Goal: Task Accomplishment & Management: Use online tool/utility

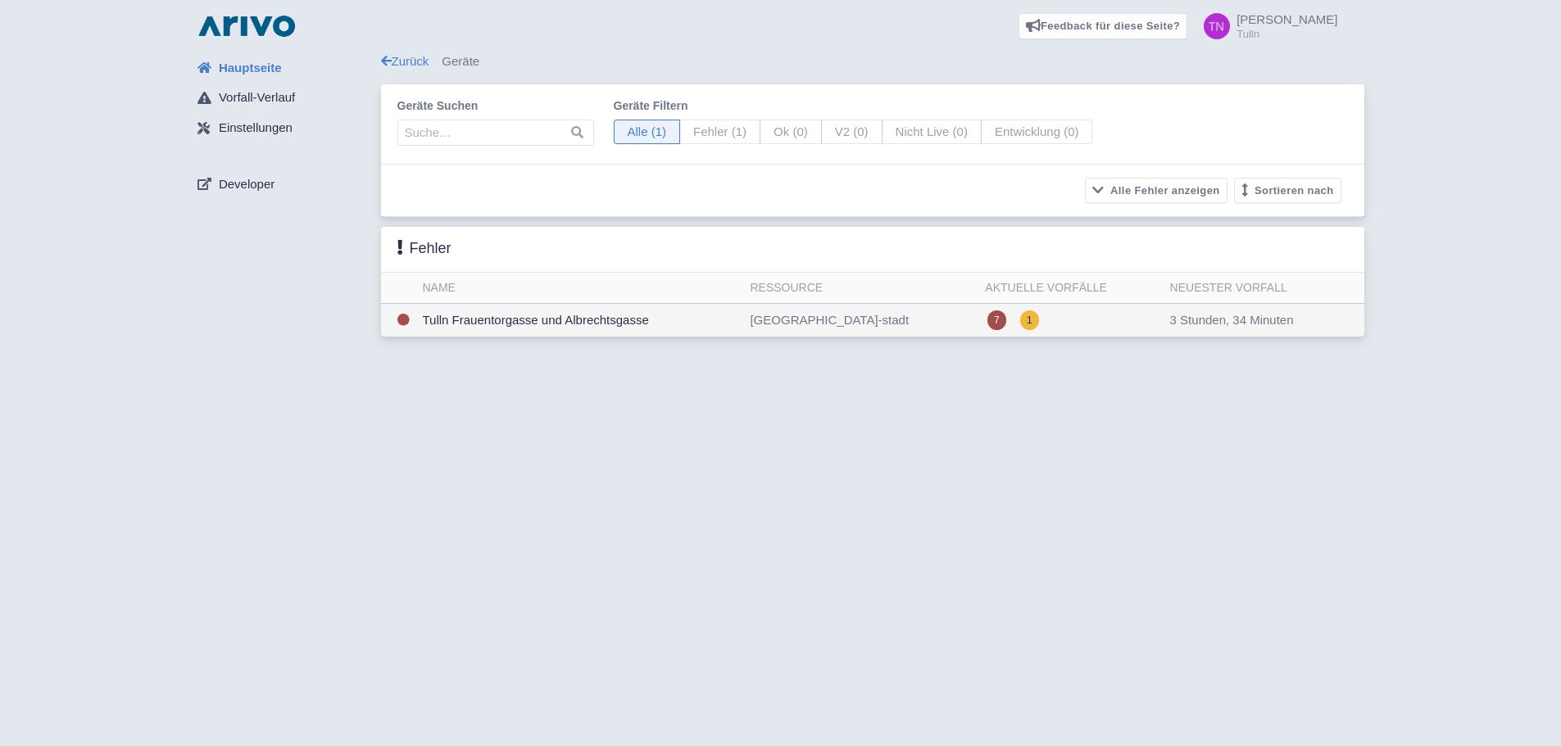
click at [555, 314] on td "Tulln Frauentorgasse und Albrechtsgasse" at bounding box center [580, 321] width 328 height 34
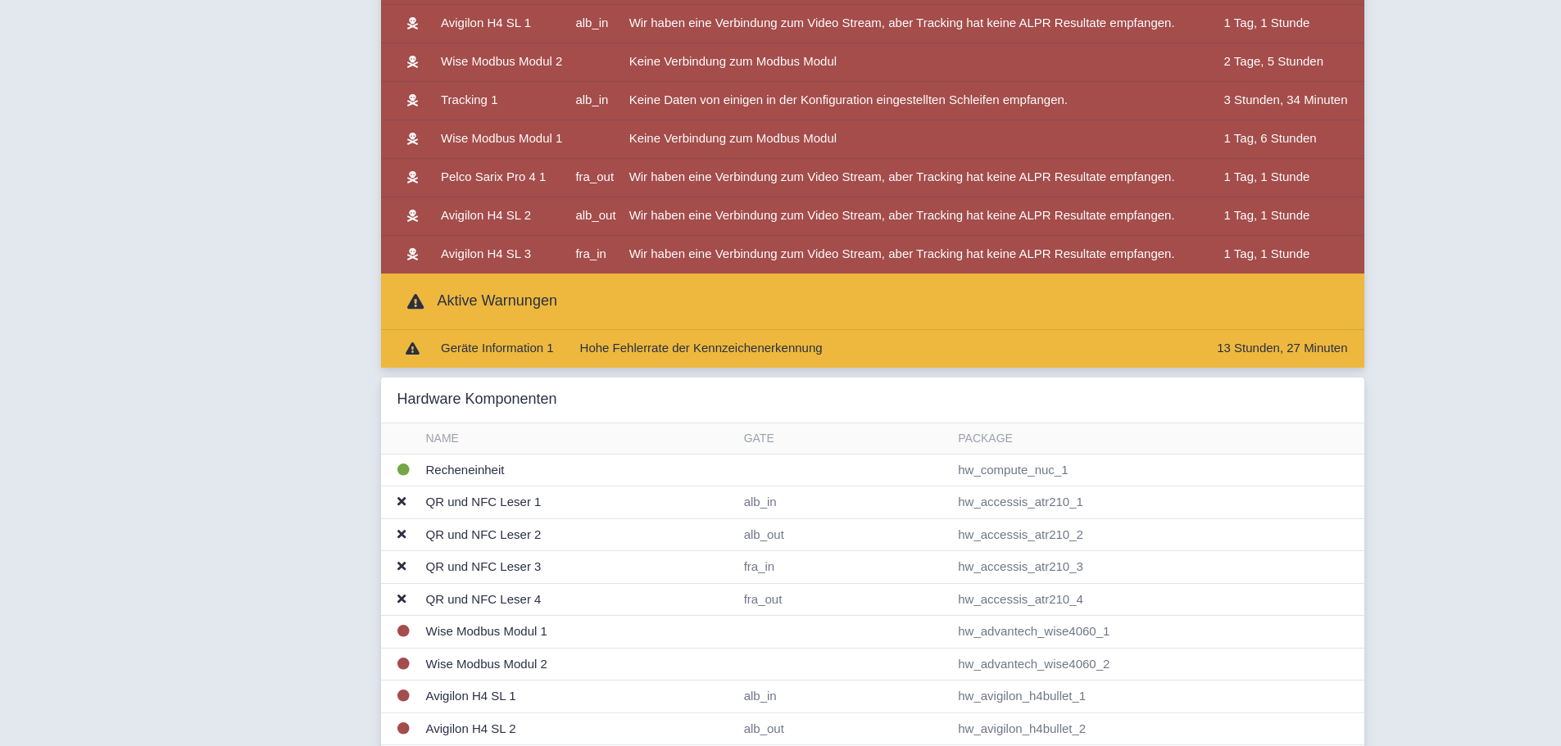
scroll to position [737, 0]
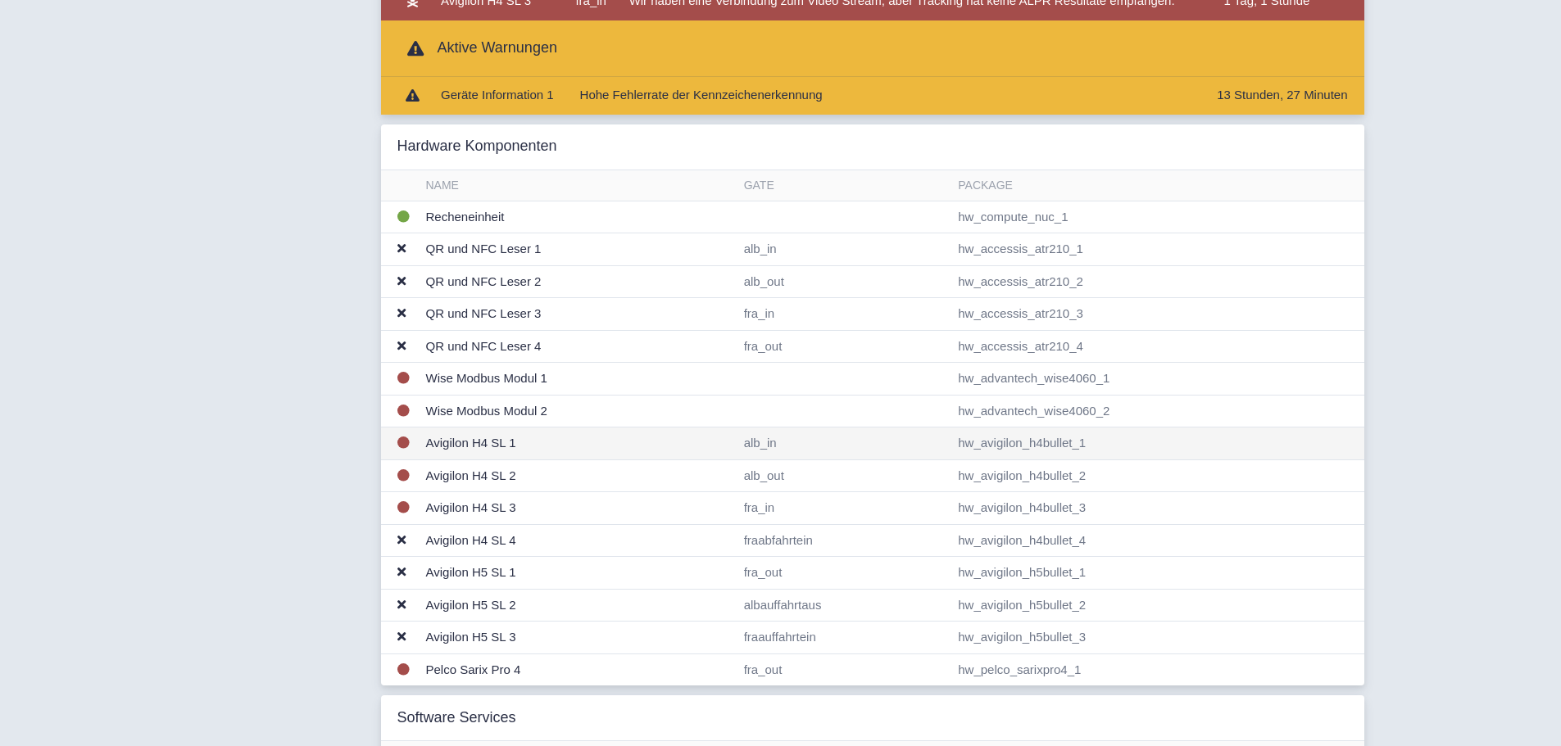
click at [667, 445] on td "Avigilon H4 SL 1" at bounding box center [578, 444] width 318 height 33
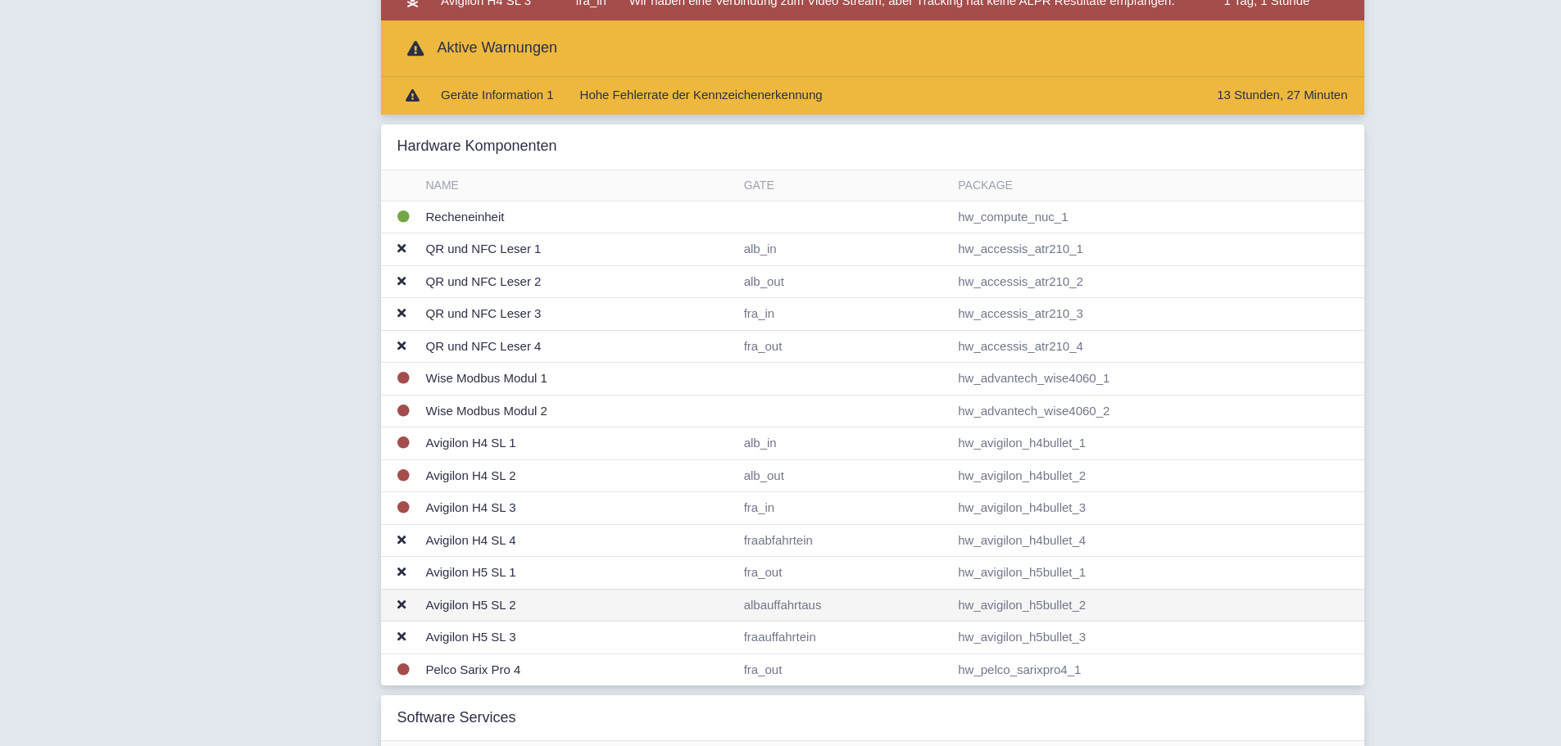
click at [815, 605] on td "albauffahrtaus" at bounding box center [844, 605] width 215 height 33
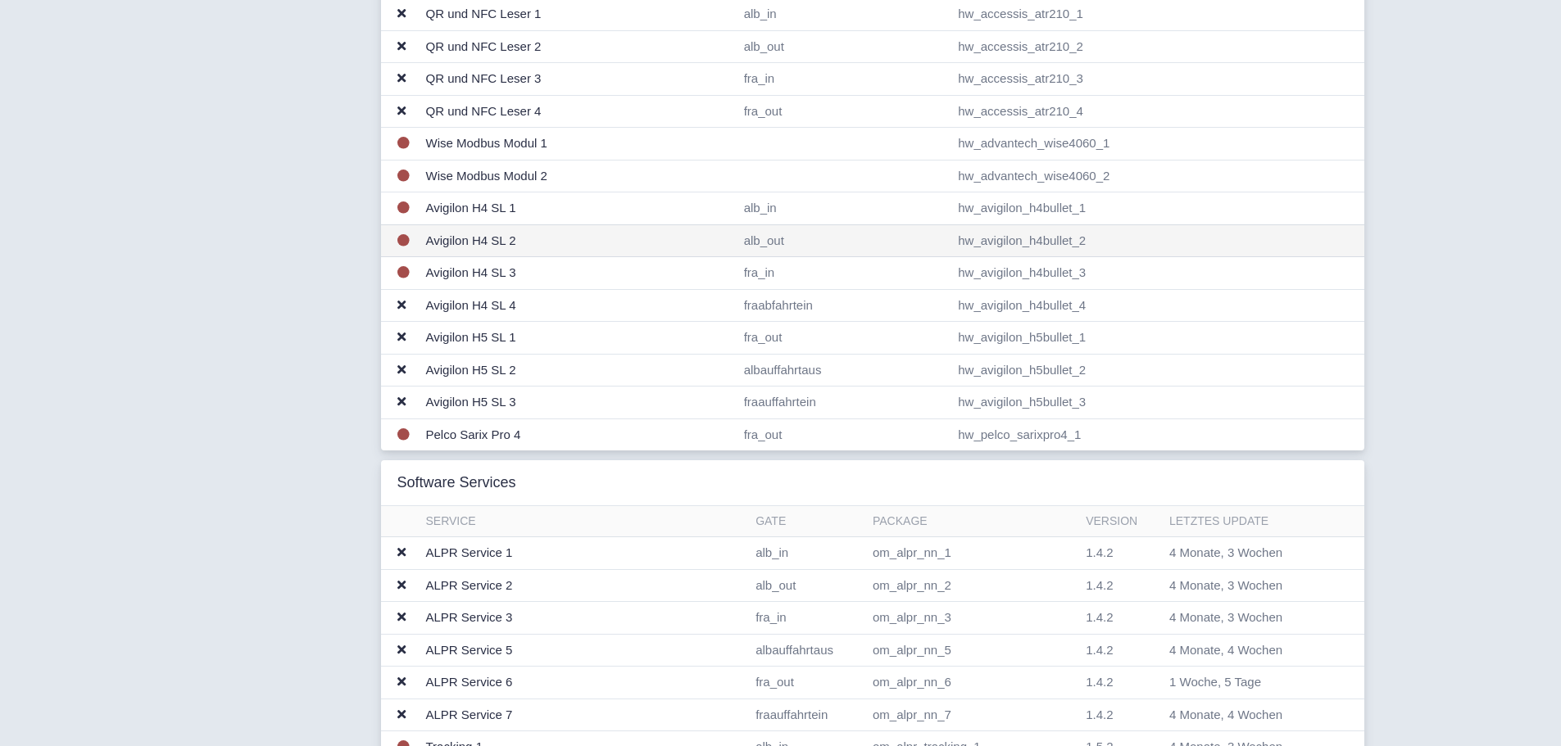
scroll to position [983, 0]
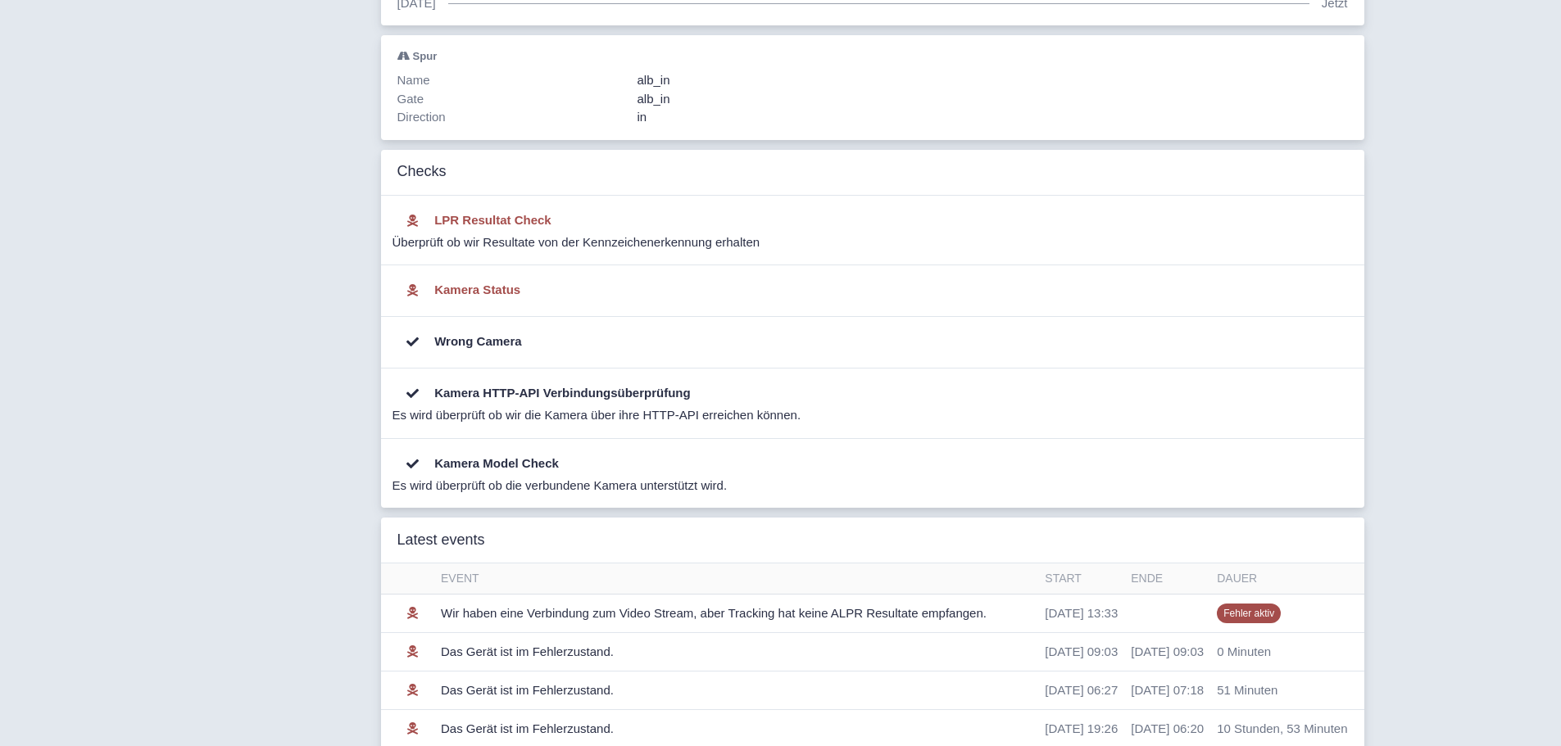
scroll to position [105, 0]
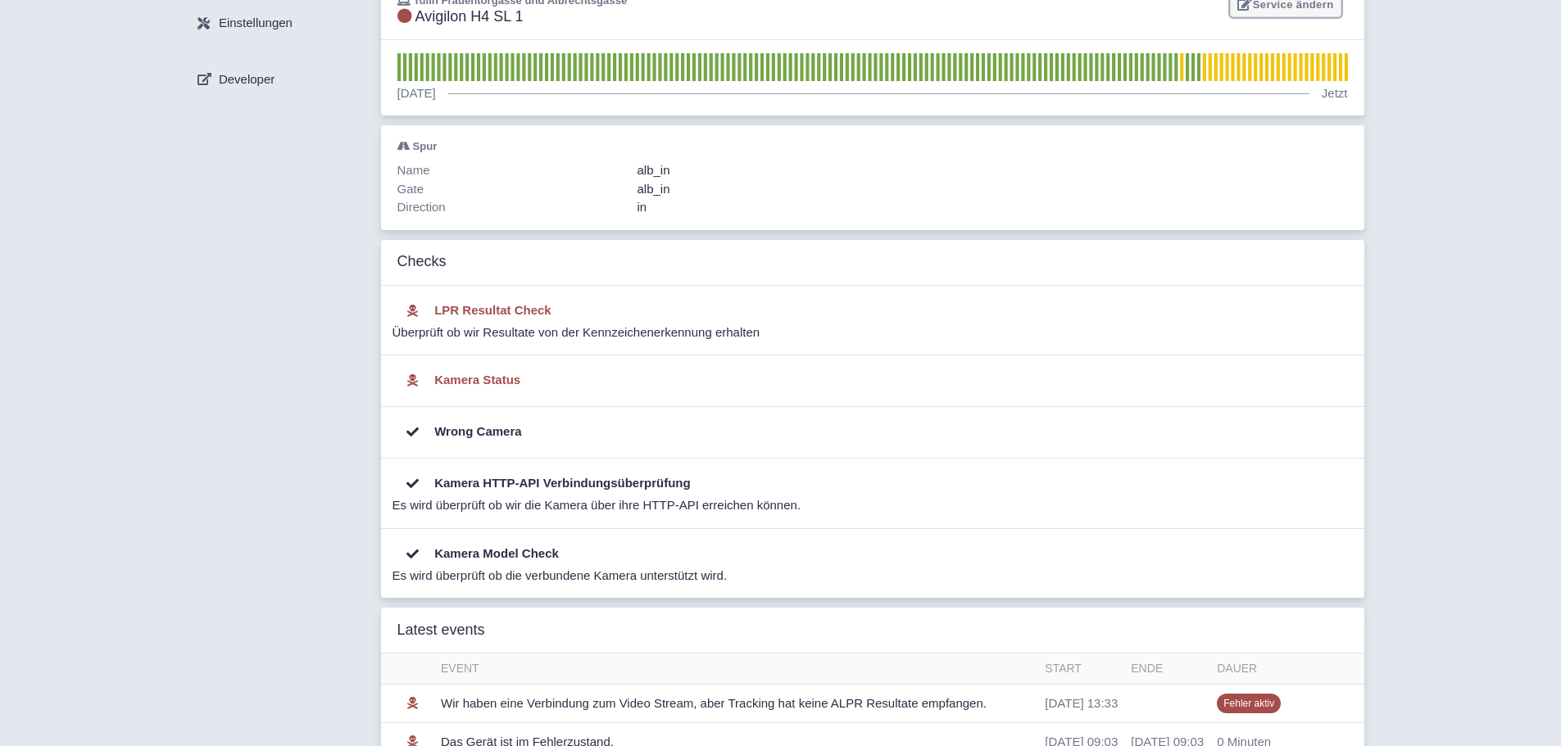
click at [1284, 11] on link "Service ändern" at bounding box center [1285, 5] width 111 height 25
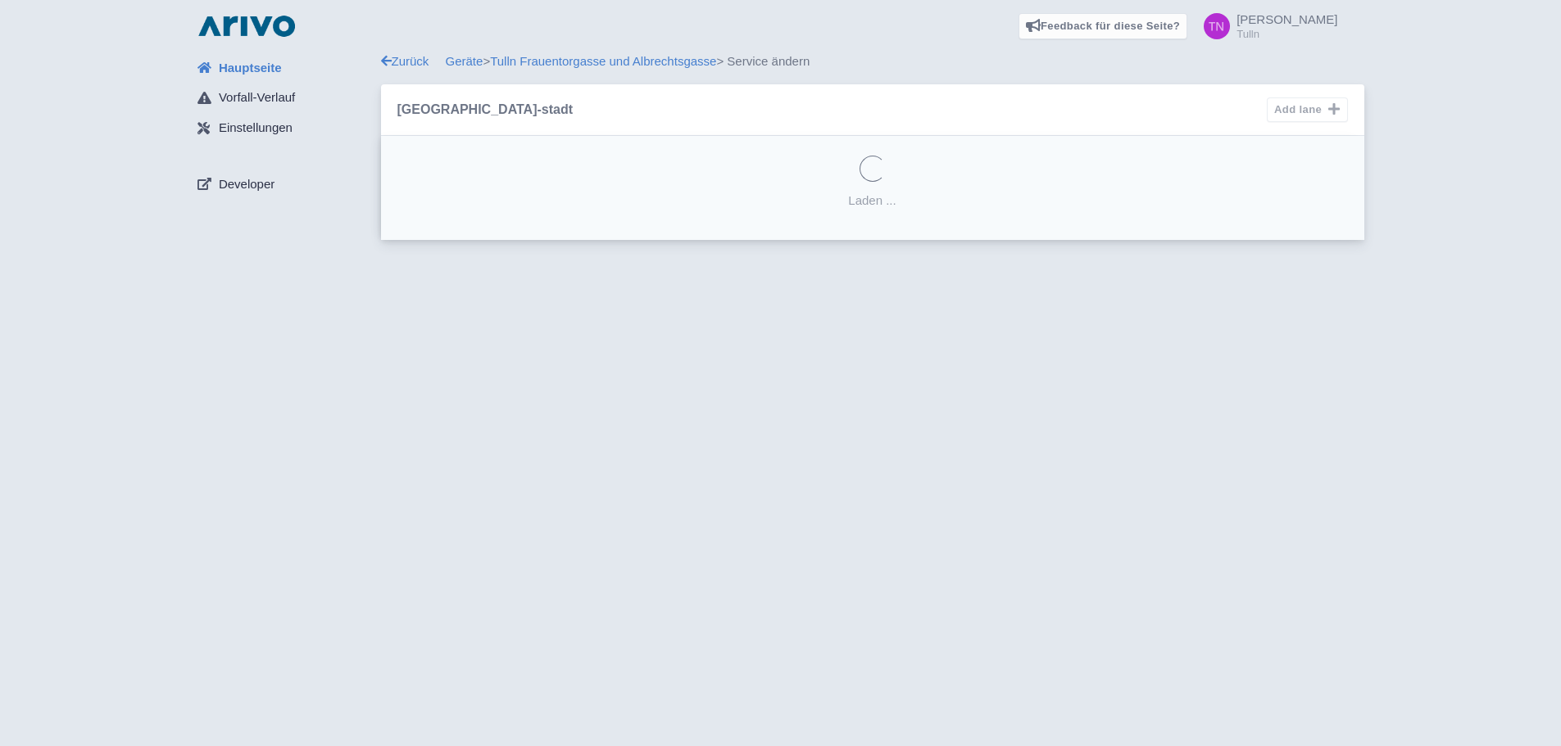
select select "16d2ef7a-8dc1-4990-aa8a-5321c99bc82f"
select select
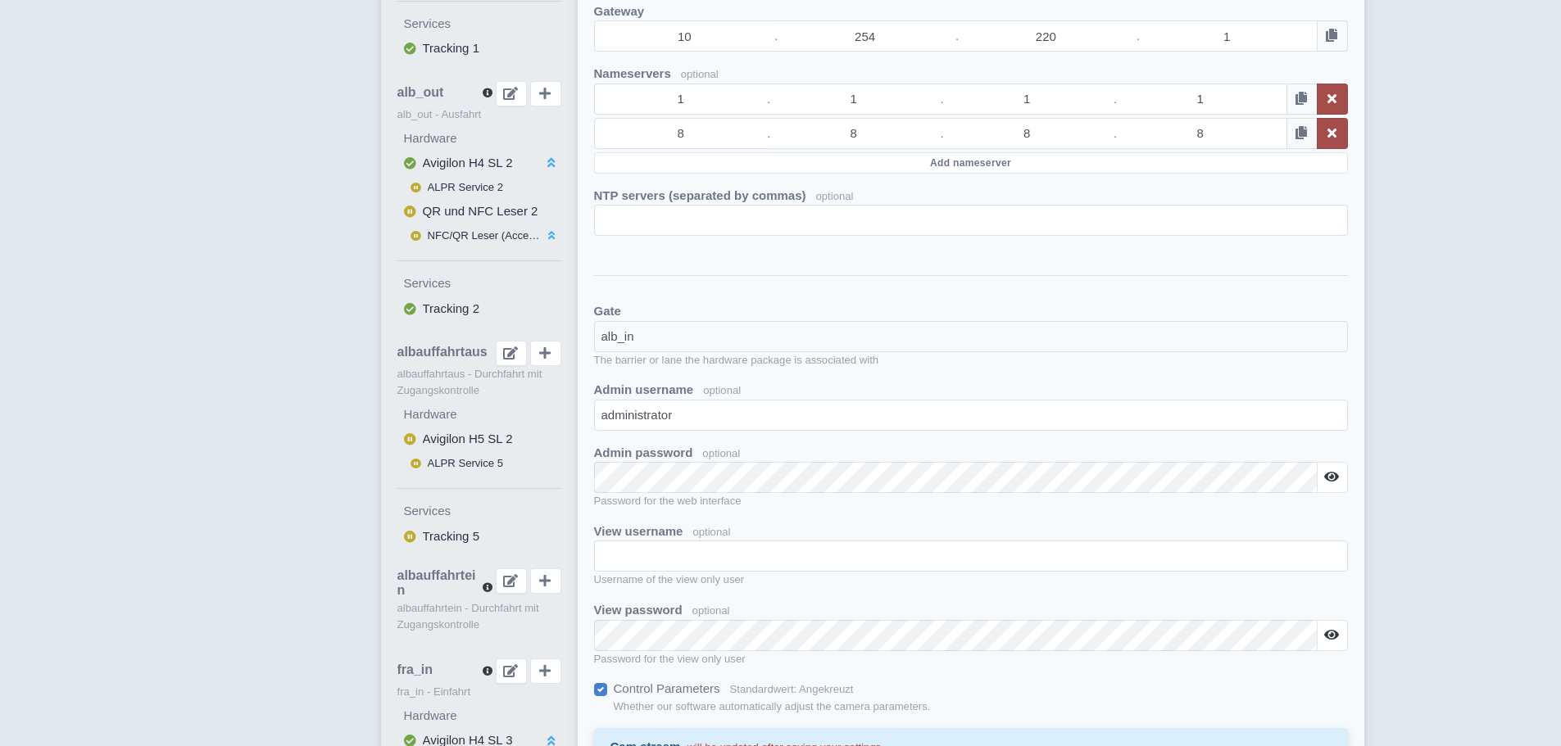
scroll to position [819, 0]
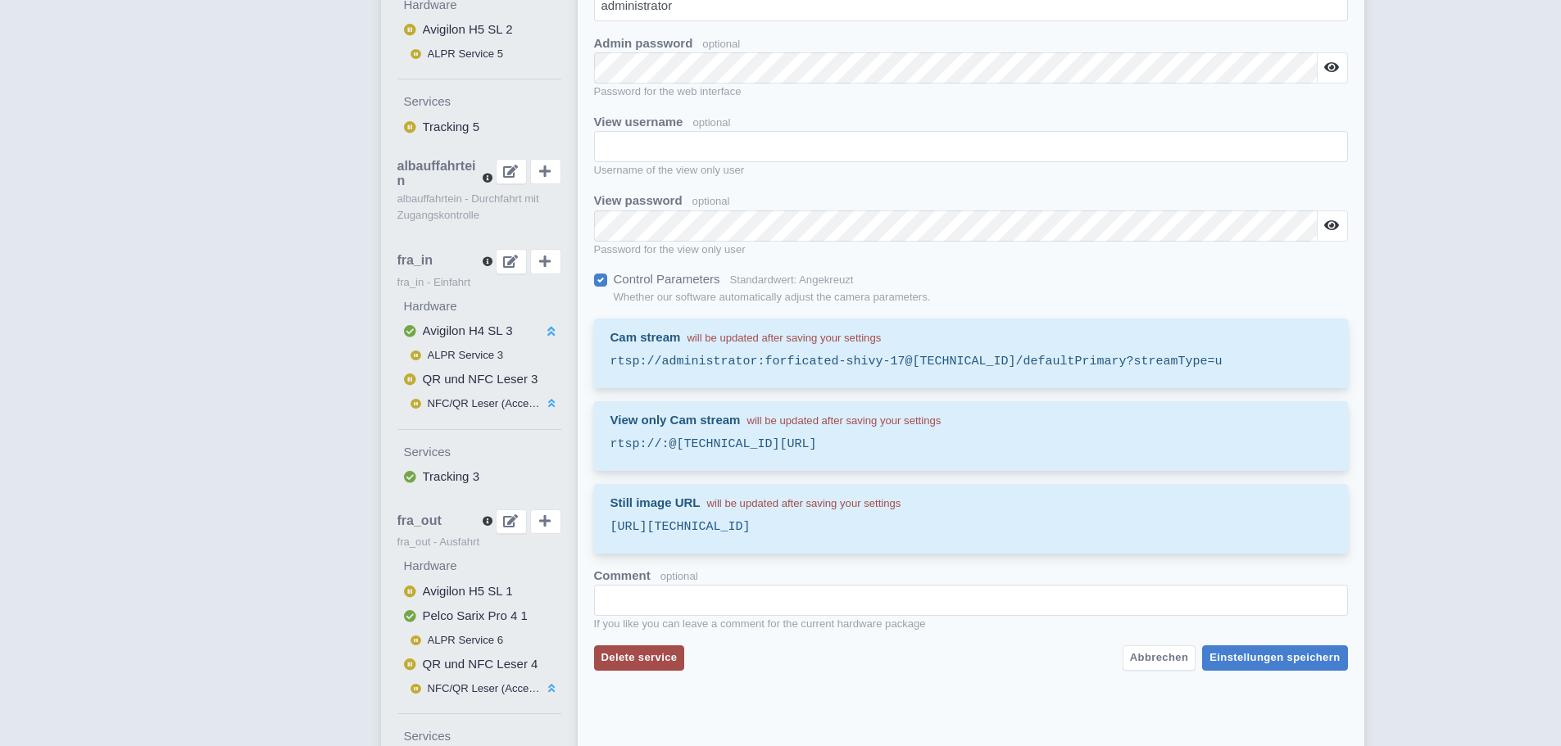
click at [837, 531] on samp "http://administrator:forficated-shivy-17@10.254.220.211/media/cam0/still.jpg?mi…" at bounding box center [970, 528] width 721 height 19
click at [785, 362] on samp "rtsp://administrator:forficated-shivy-17@10.254.220.211/defaultPrimary?streamTy…" at bounding box center [970, 362] width 721 height 19
click at [785, 362] on samp "rtsp://administrator:forficated-shivy-17@[TECHNICAL_ID]/defaultPrimary?streamTy…" at bounding box center [970, 362] width 721 height 19
click at [785, 362] on samp "rtsp://administrator:forficated-shivy-17@10.254.220.211/defaultPrimary?streamTy…" at bounding box center [970, 362] width 721 height 19
copy samp "rtsp://administrator:forficated-shivy-17@10.254.220.211/defaultPrimary?streamTy…"
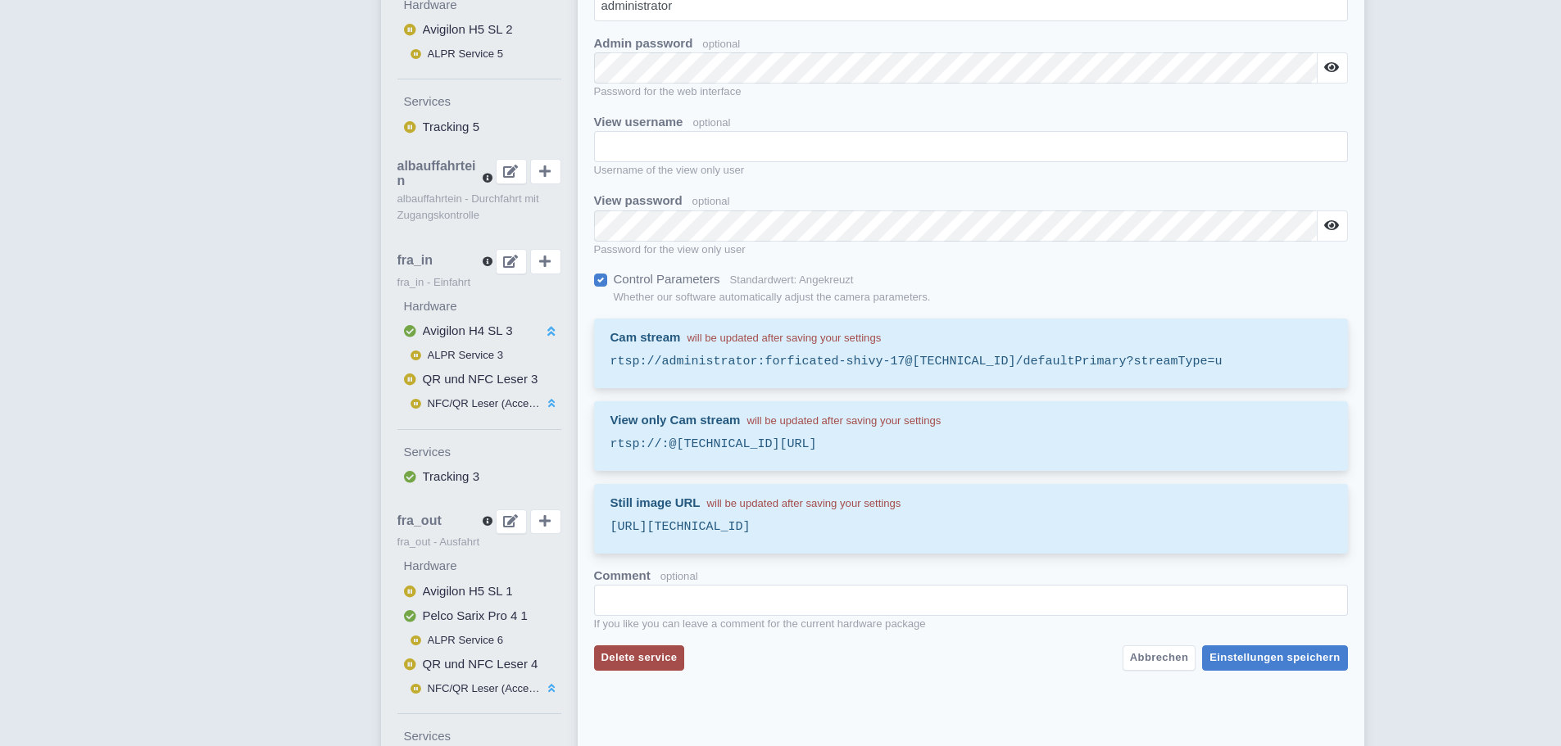
click at [813, 441] on samp "rtsp://:@10.254.220.211/defaultPrimary?streamType=u" at bounding box center [970, 445] width 721 height 19
click at [810, 446] on samp "rtsp://:@10.254.220.211/defaultPrimary?streamType=u" at bounding box center [970, 445] width 721 height 19
copy samp "rtsp://:@10.254.220.211/defaultPrimary?streamType=u"
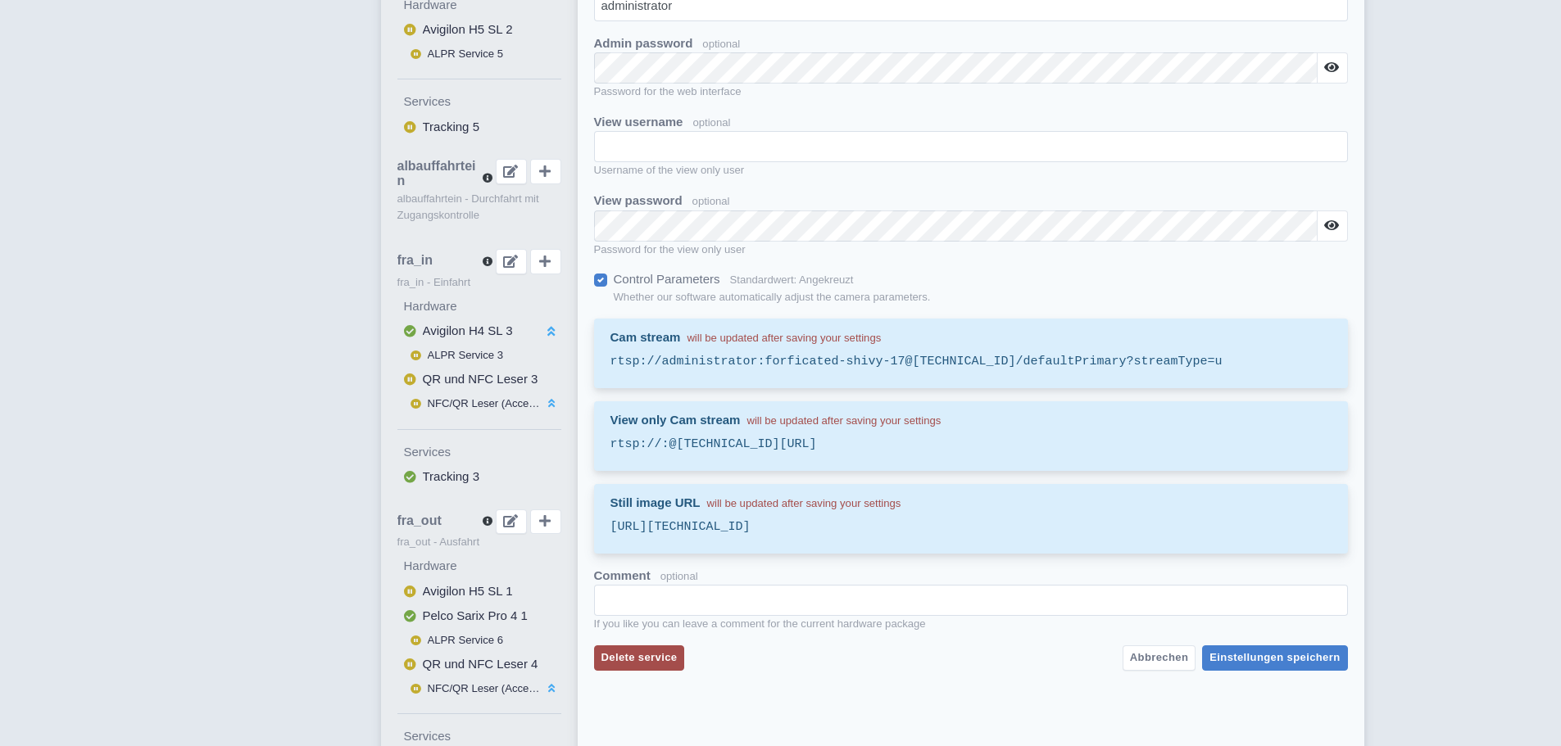
click at [781, 532] on samp "http://administrator:forficated-shivy-17@10.254.220.211/media/cam0/still.jpg?mi…" at bounding box center [970, 528] width 721 height 19
copy samp "http://administrator:forficated-shivy-17@10.254.220.211/media/cam0/still.jpg?mi…"
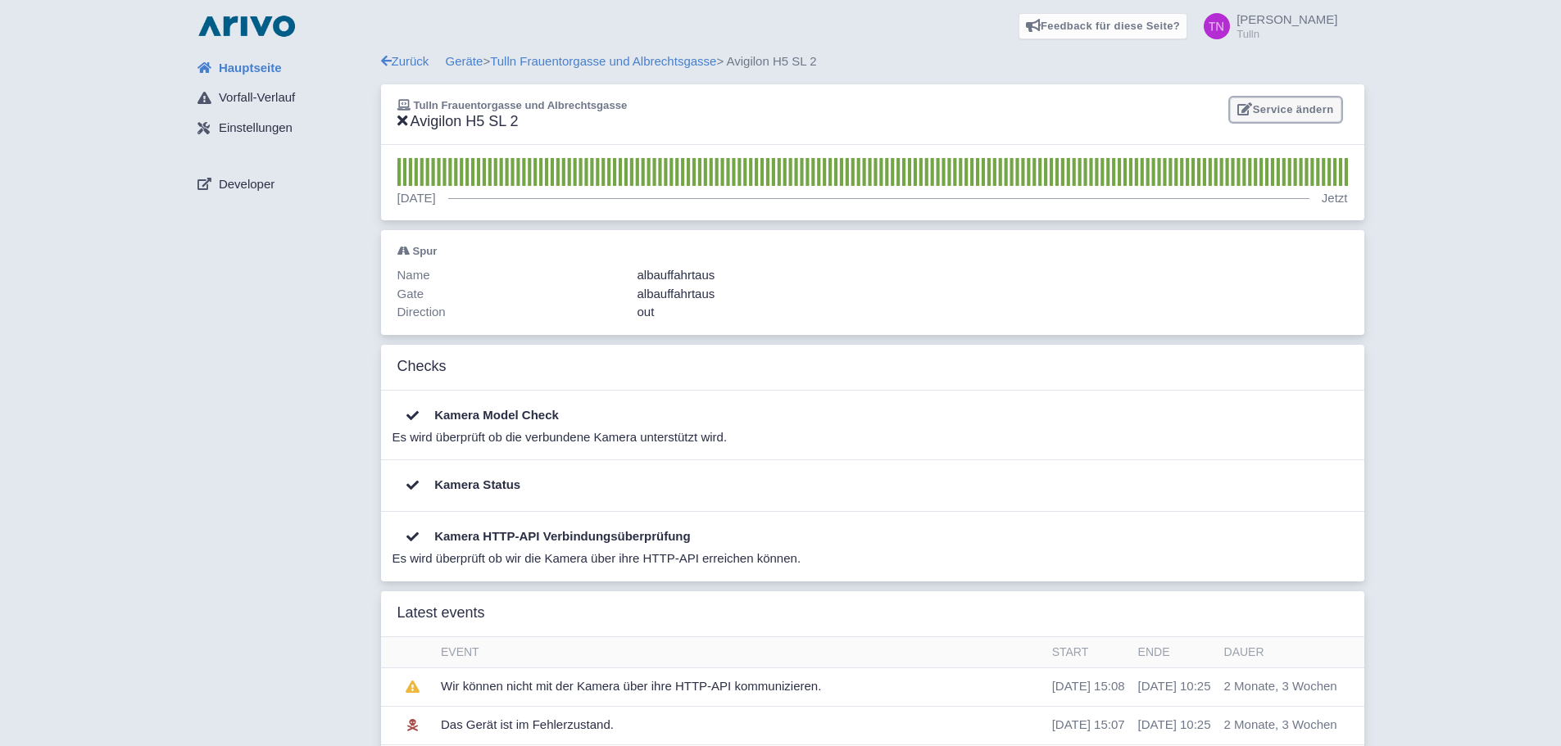
click at [1289, 106] on link "Service ändern" at bounding box center [1285, 109] width 111 height 25
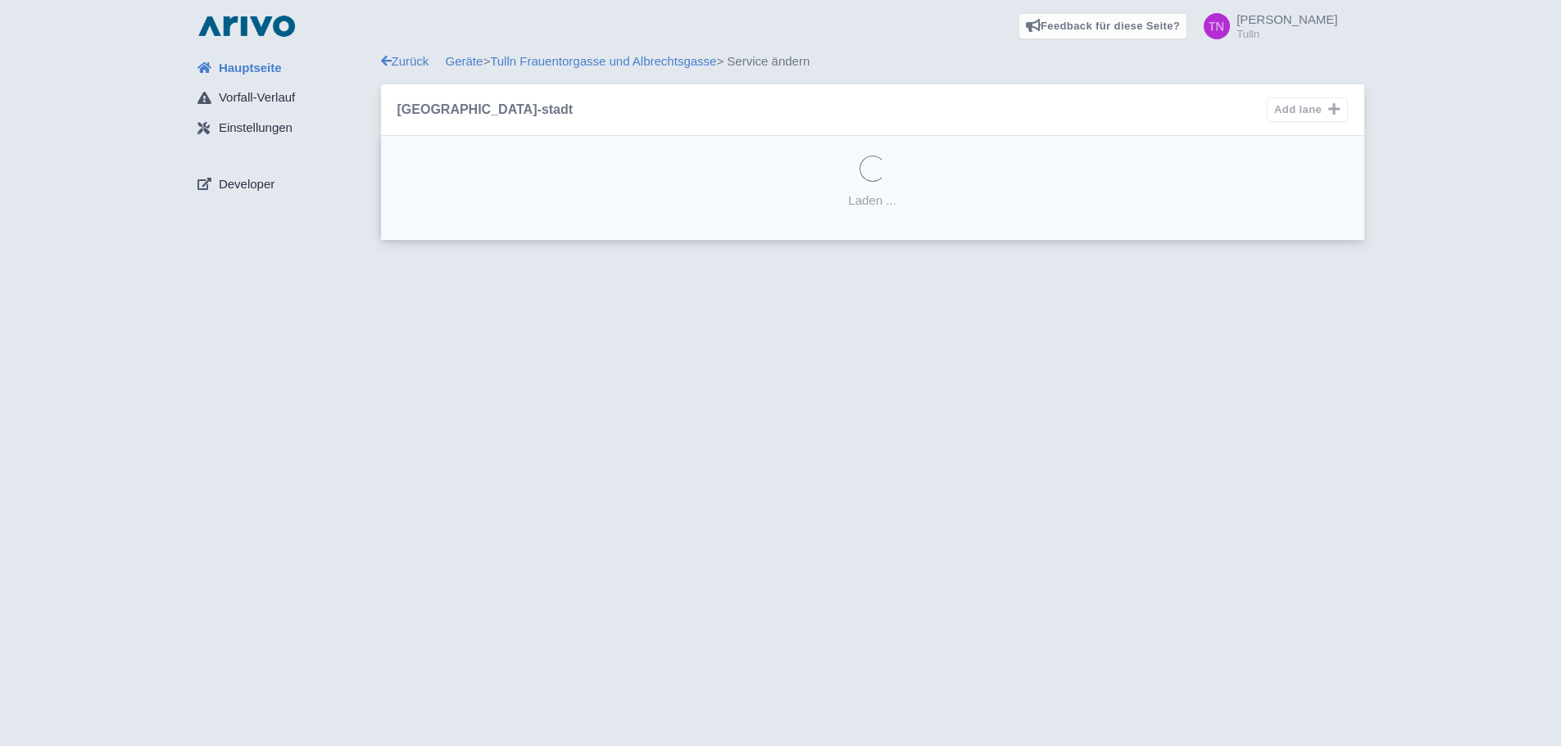
select select "23b9b684-2c58-436b-bbac-698fb049afc0"
select select
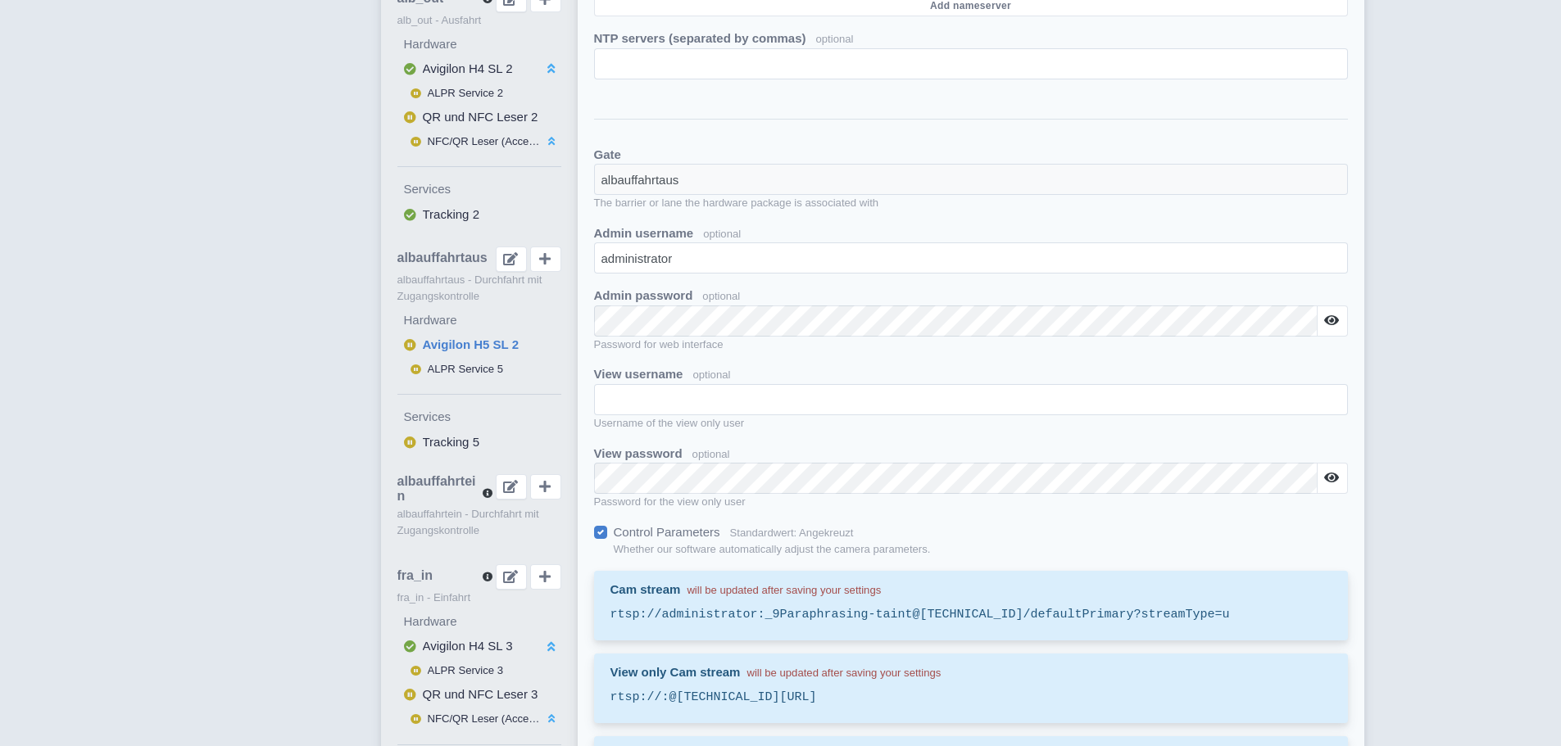
scroll to position [737, 0]
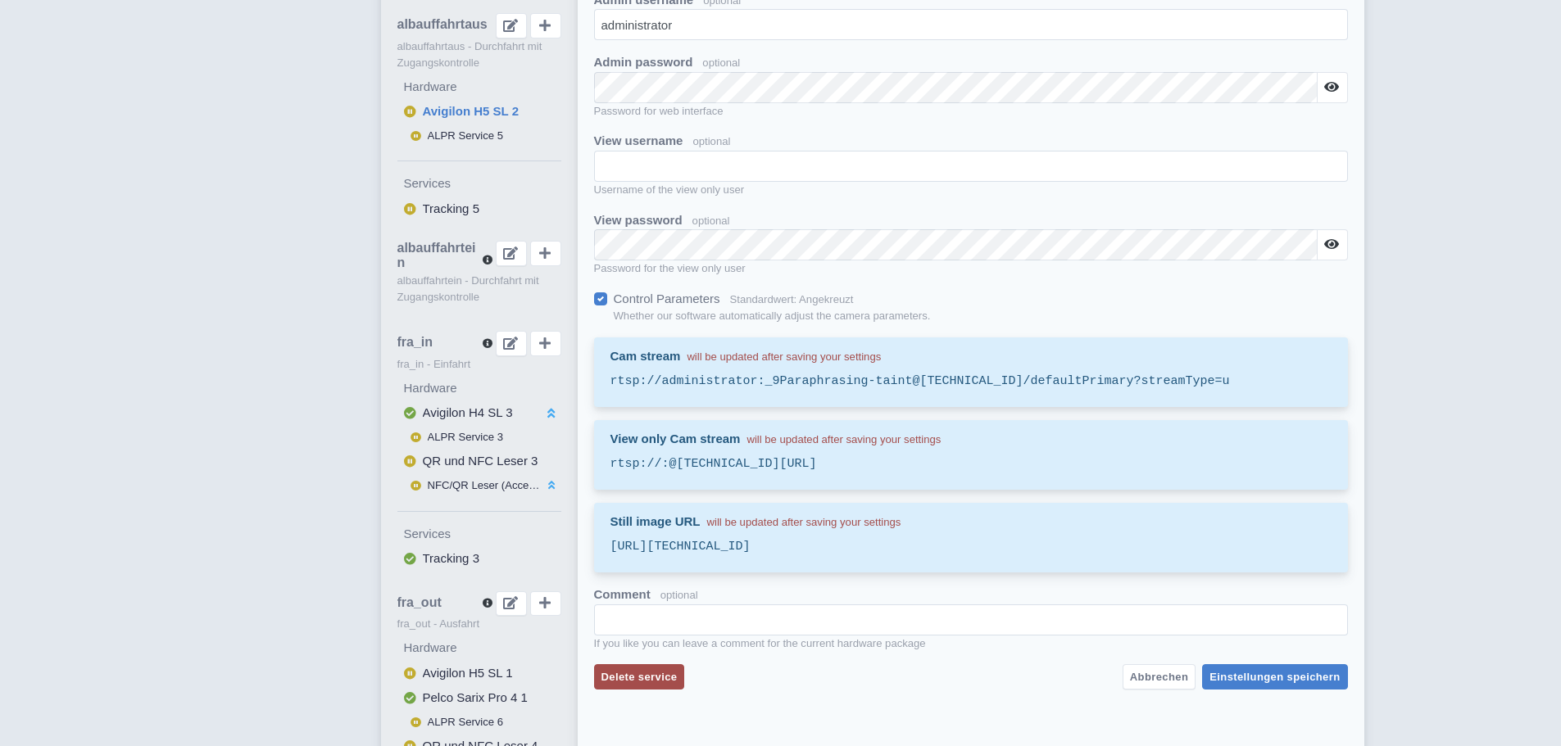
click at [859, 552] on samp "[URL][TECHNICAL_ID]" at bounding box center [970, 547] width 721 height 19
click at [859, 552] on samp "http://administrator:_9Paraphrasing-taint@10.254.220.221/media/cam0/still.jpg?m…" at bounding box center [970, 547] width 721 height 19
copy samp "http://administrator:_9Paraphrasing-taint@10.254.220.221/media/cam0/still.jpg?m…"
click at [775, 464] on samp "rtsp://:@10.254.220.221/defaultPrimary?streamType=u" at bounding box center [970, 464] width 721 height 19
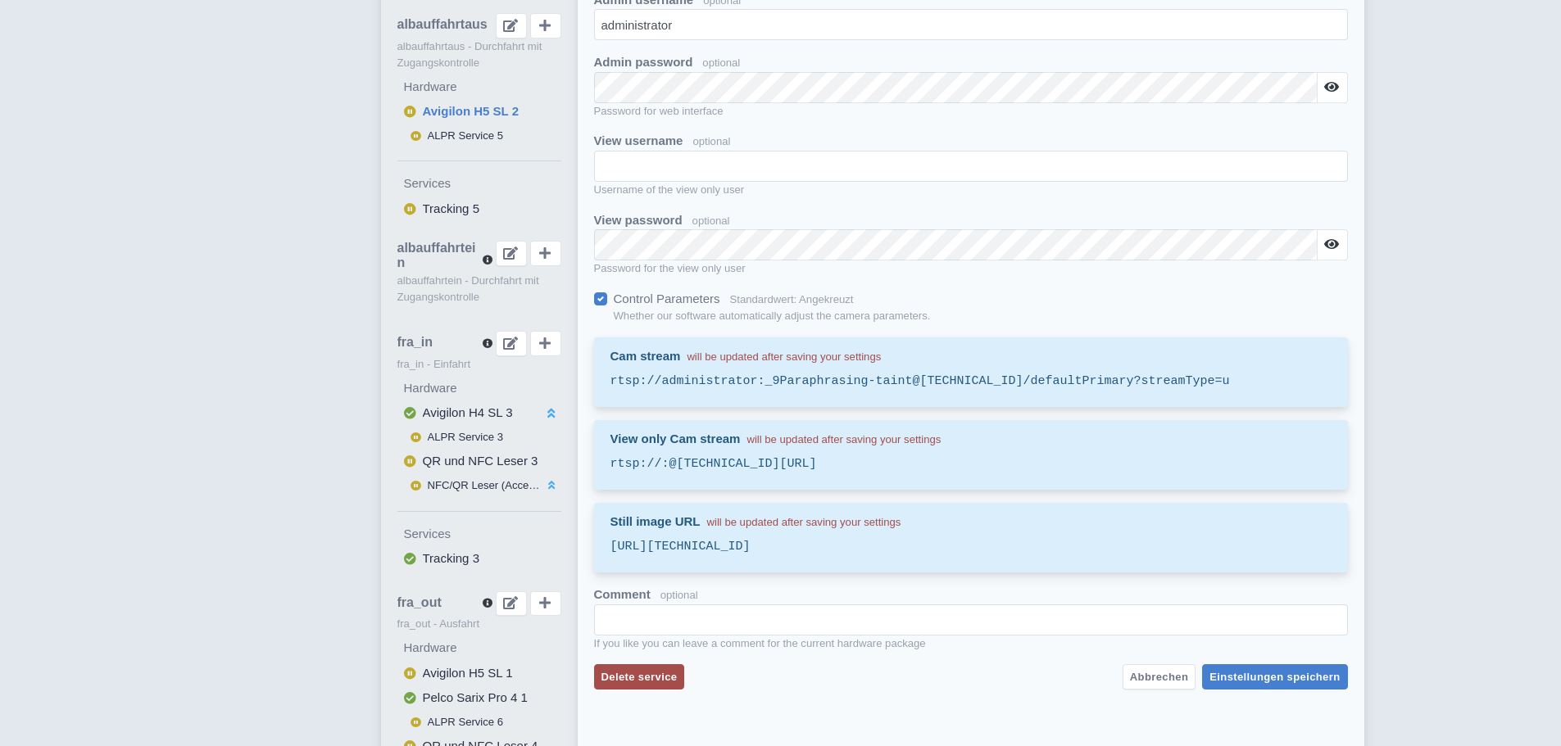
click at [775, 464] on samp "rtsp://:@10.254.220.221/defaultPrimary?streamType=u" at bounding box center [970, 464] width 721 height 19
copy samp "rtsp://:@10.254.220.221/defaultPrimary?streamType=u"
click at [791, 550] on samp "http://administrator:_9Paraphrasing-taint@10.254.220.221/media/cam0/still.jpg?m…" at bounding box center [970, 547] width 721 height 19
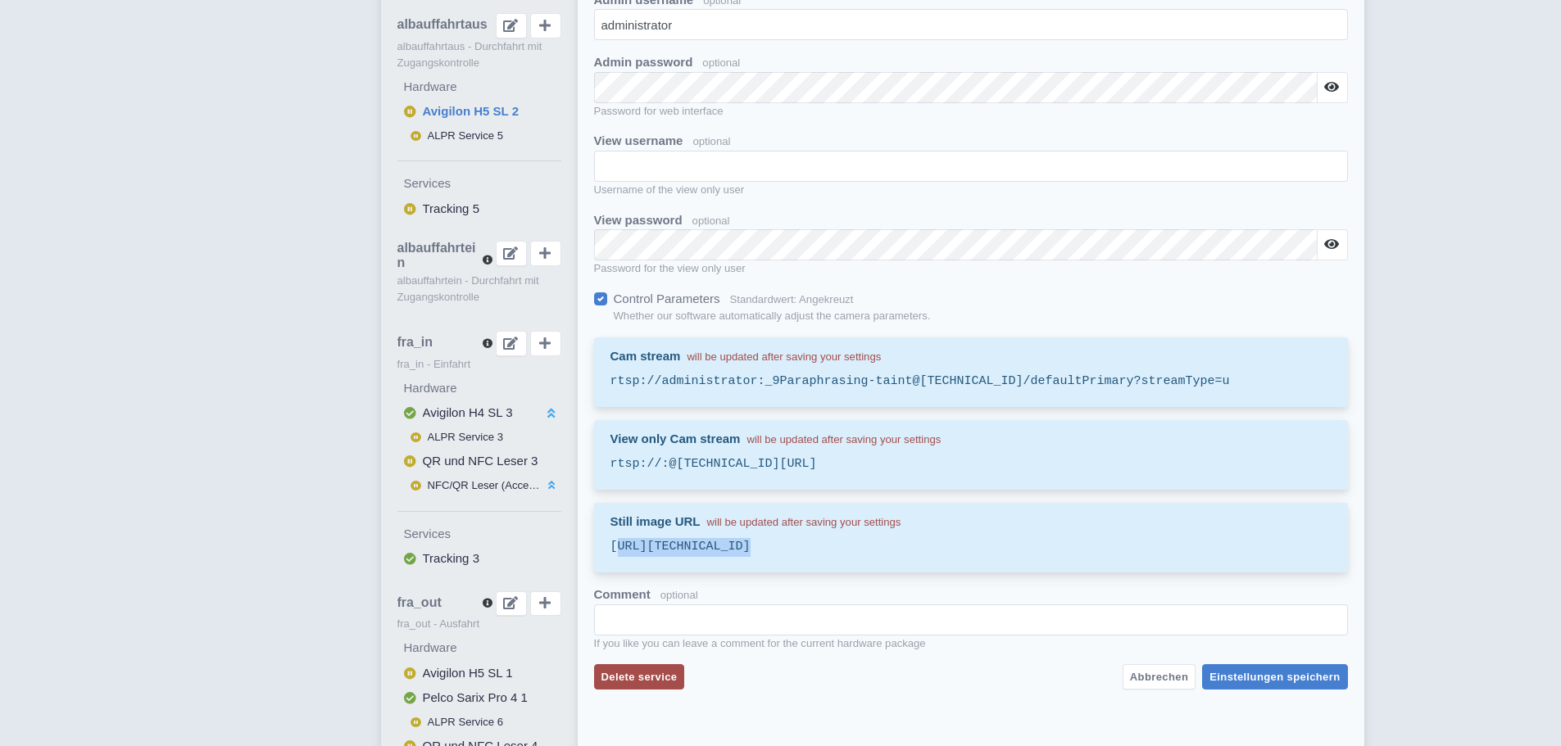
click at [791, 550] on samp "http://administrator:_9Paraphrasing-taint@10.254.220.221/media/cam0/still.jpg?m…" at bounding box center [970, 547] width 721 height 19
copy samp "http://administrator:_9Paraphrasing-taint@10.254.220.221/media/cam0/still.jpg?m…"
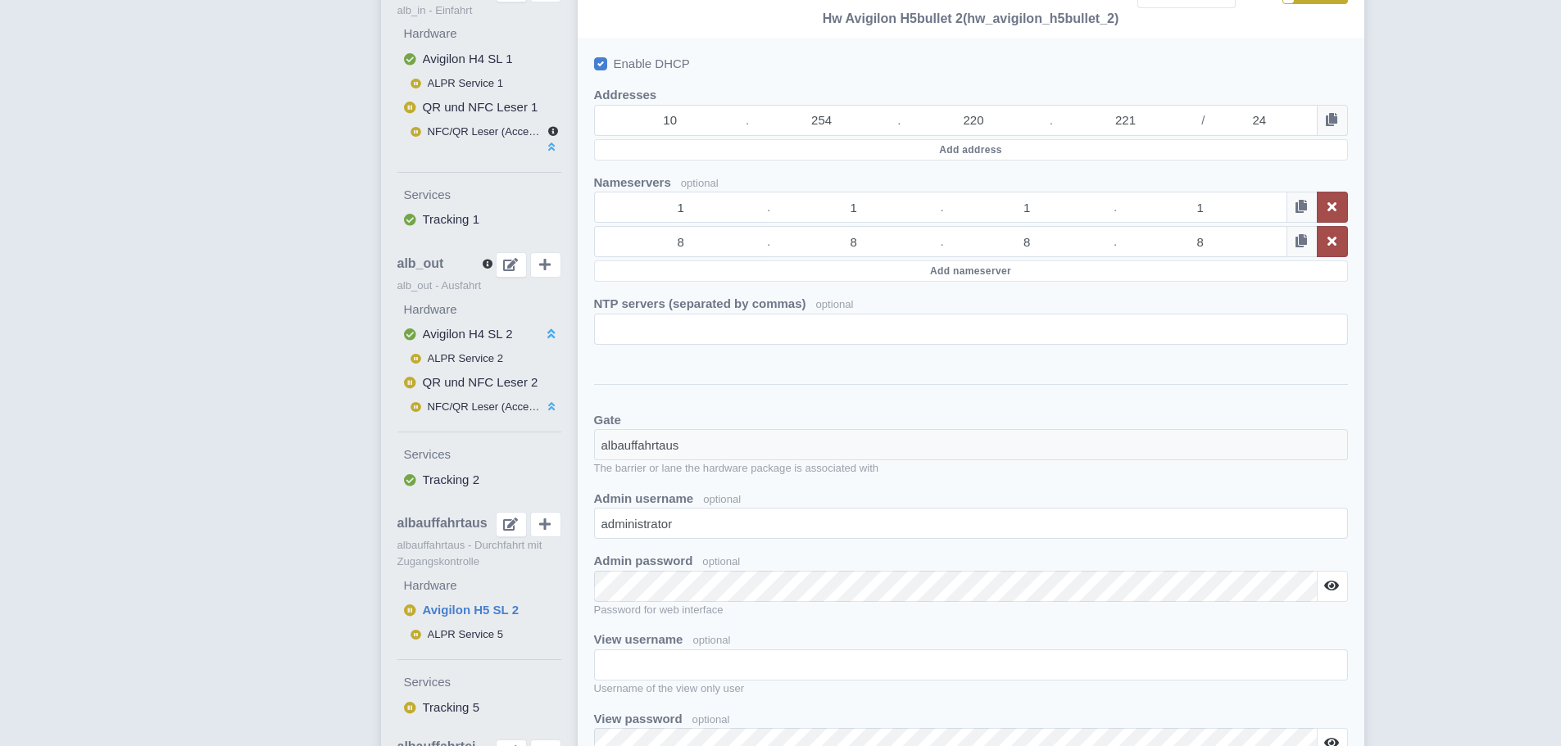
scroll to position [0, 0]
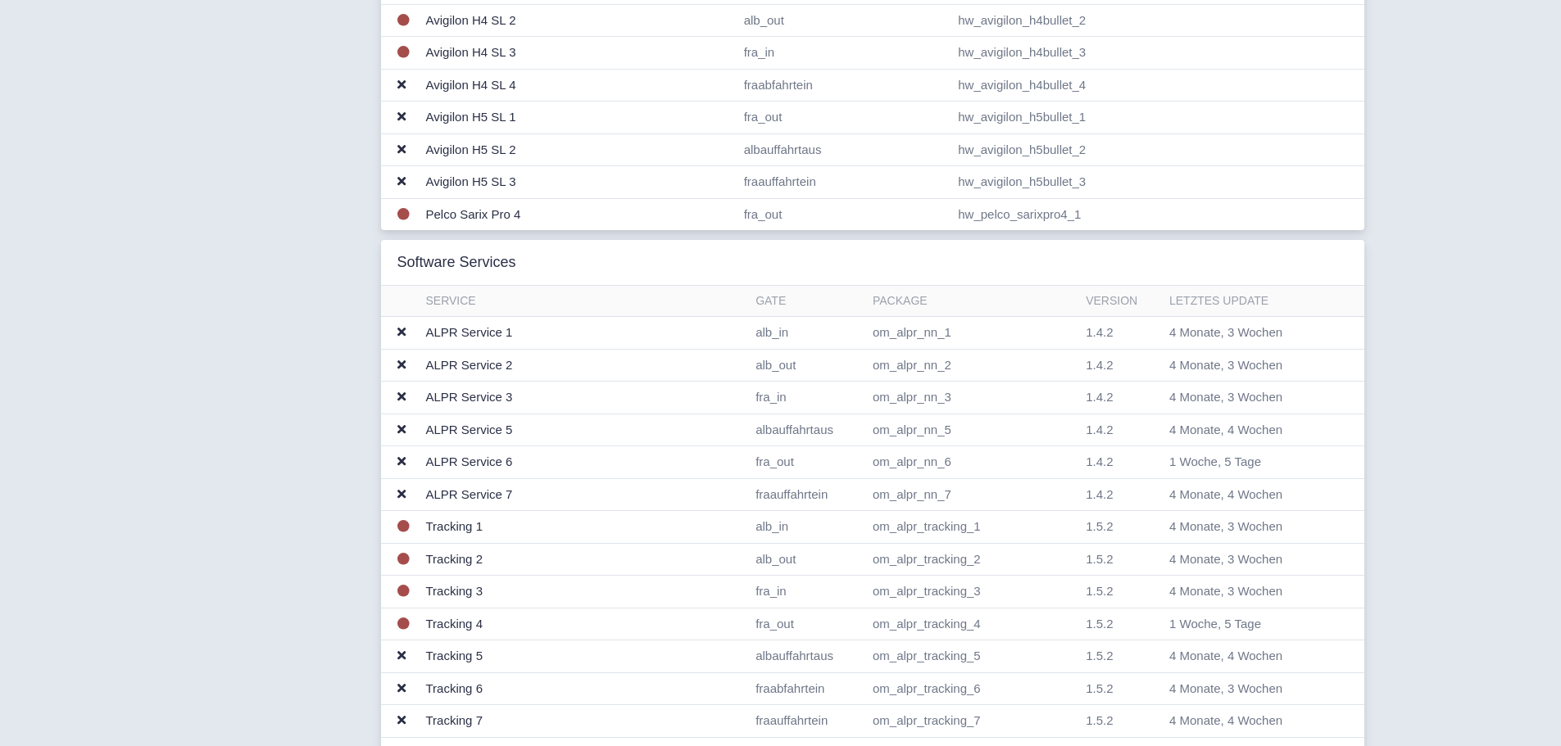
scroll to position [1052, 0]
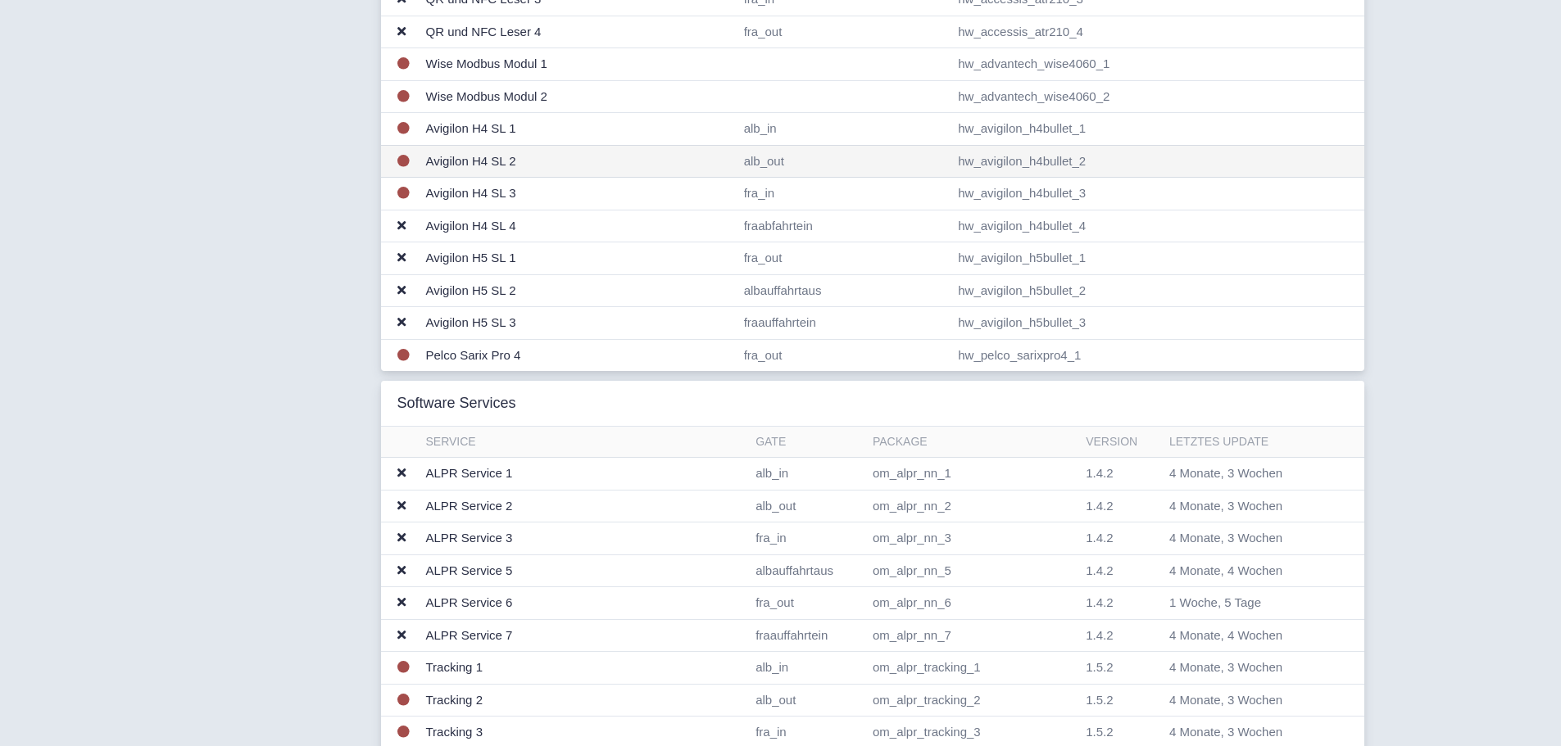
click at [766, 161] on td "alb_out" at bounding box center [844, 161] width 215 height 33
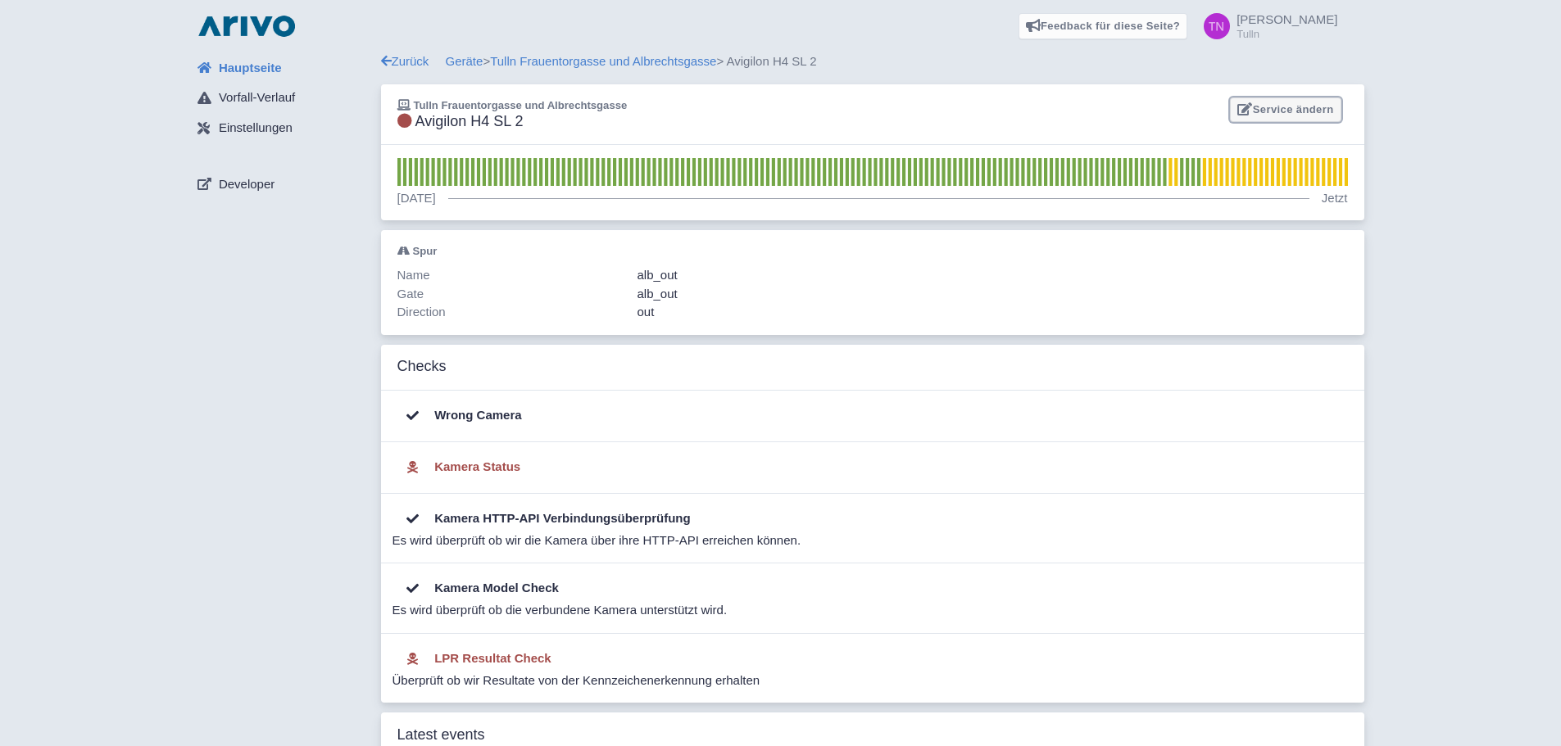
click at [1282, 99] on link "Service ändern" at bounding box center [1285, 109] width 111 height 25
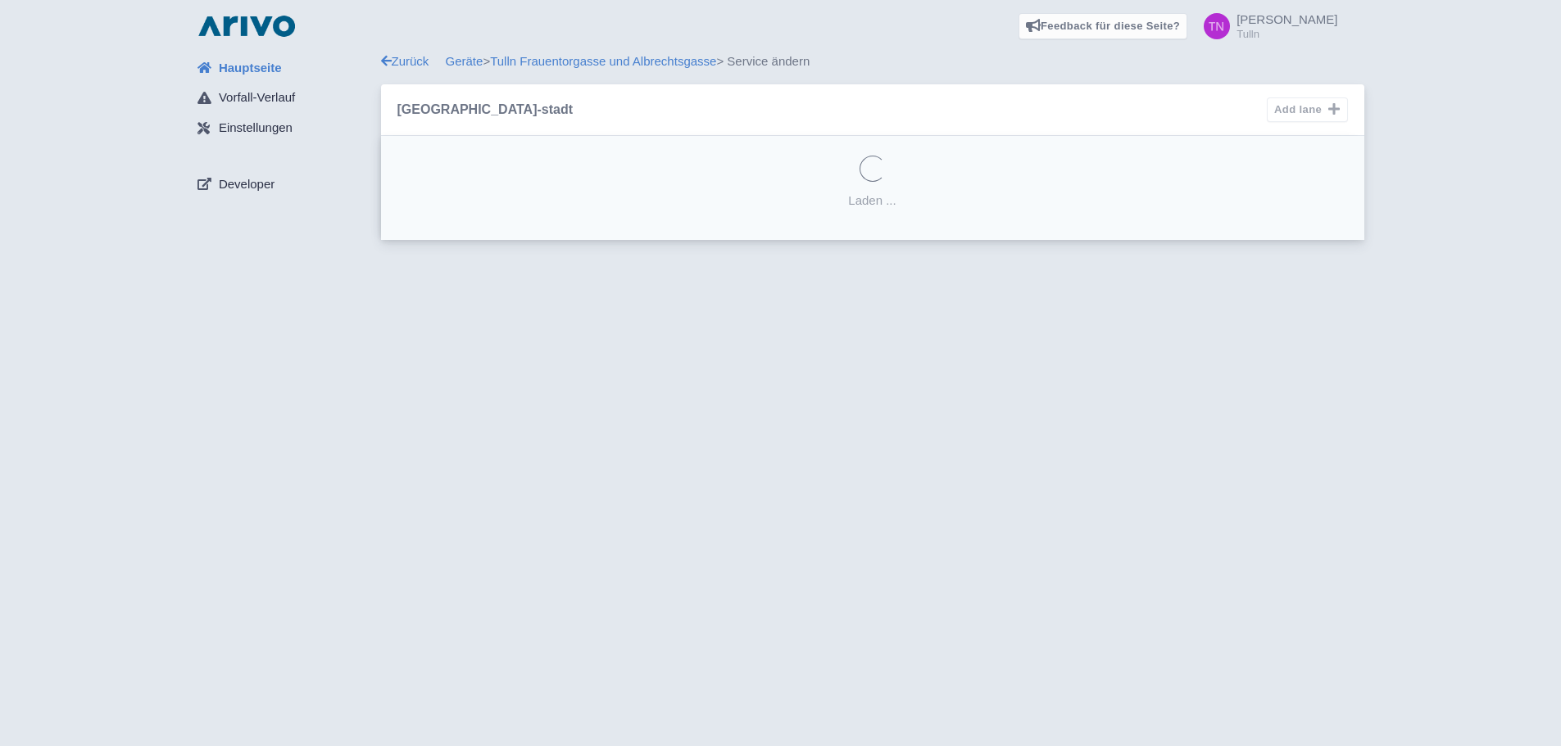
select select "9325dc1a-7d2d-4726-97c7-71de3a480493"
select select
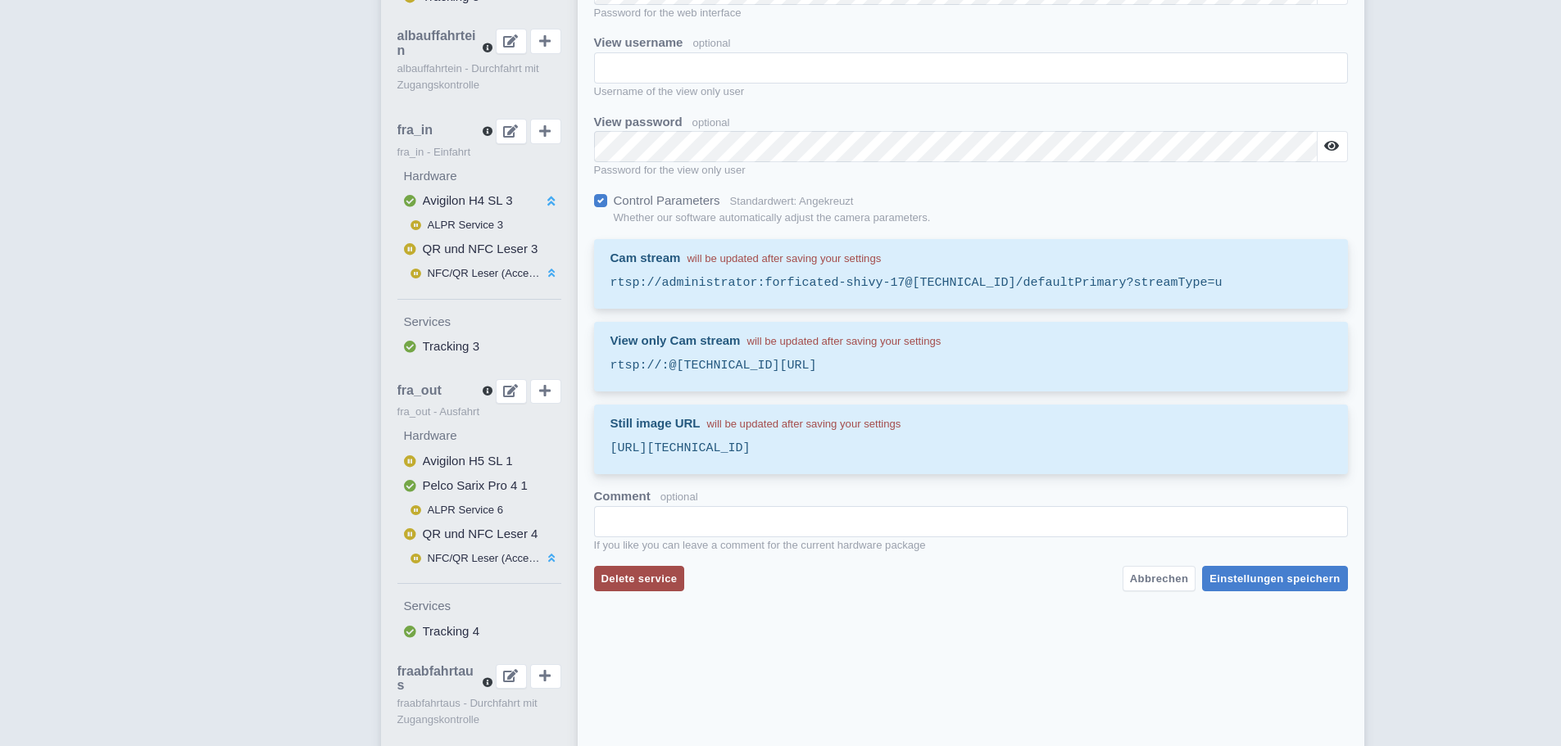
scroll to position [1147, 0]
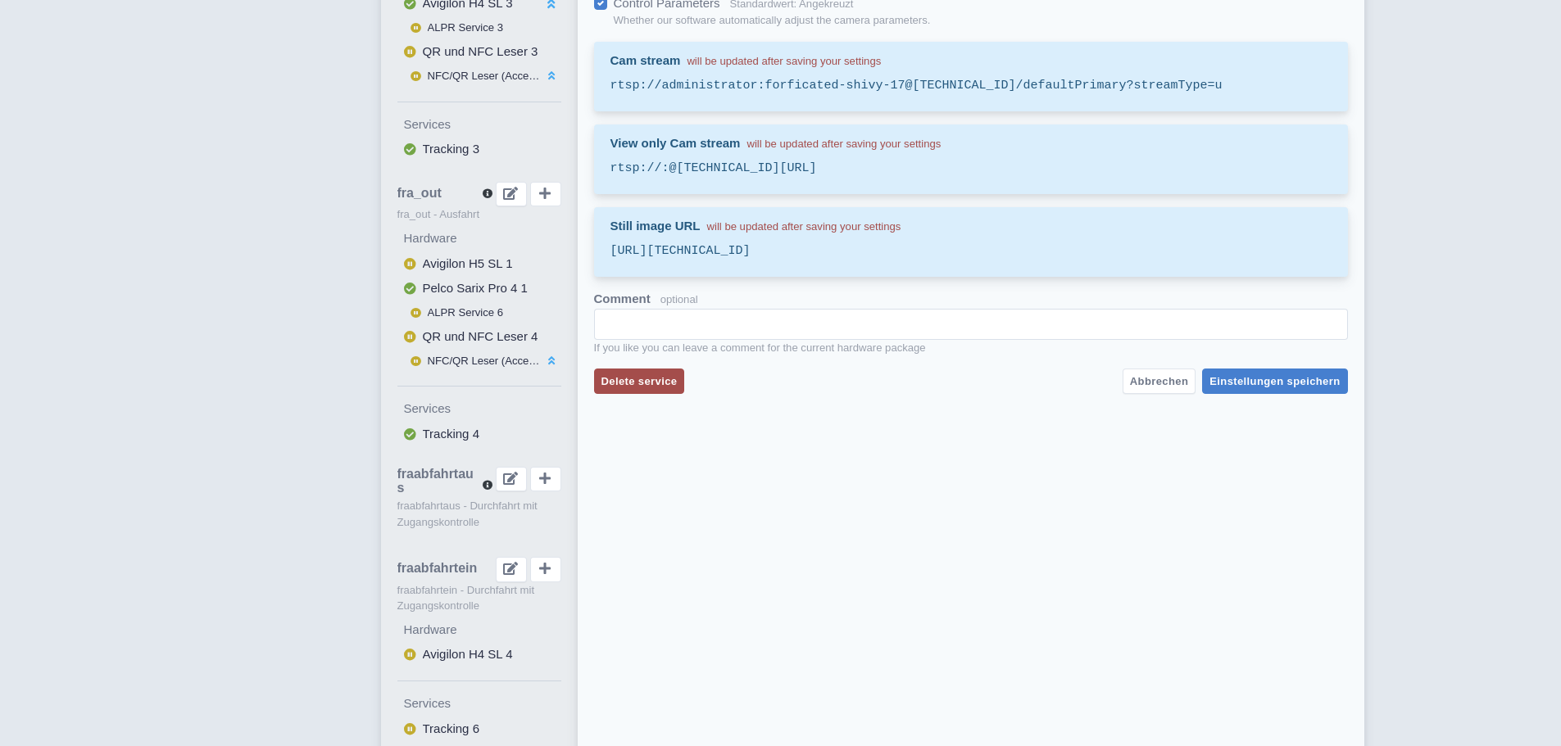
click at [911, 263] on div "Still image URL will be updated after saving your settings [URL][TECHNICAL_ID]" at bounding box center [971, 242] width 754 height 70
click at [910, 259] on samp "[URL][TECHNICAL_ID]" at bounding box center [970, 251] width 721 height 19
click at [908, 259] on samp "[URL][TECHNICAL_ID]" at bounding box center [970, 251] width 721 height 19
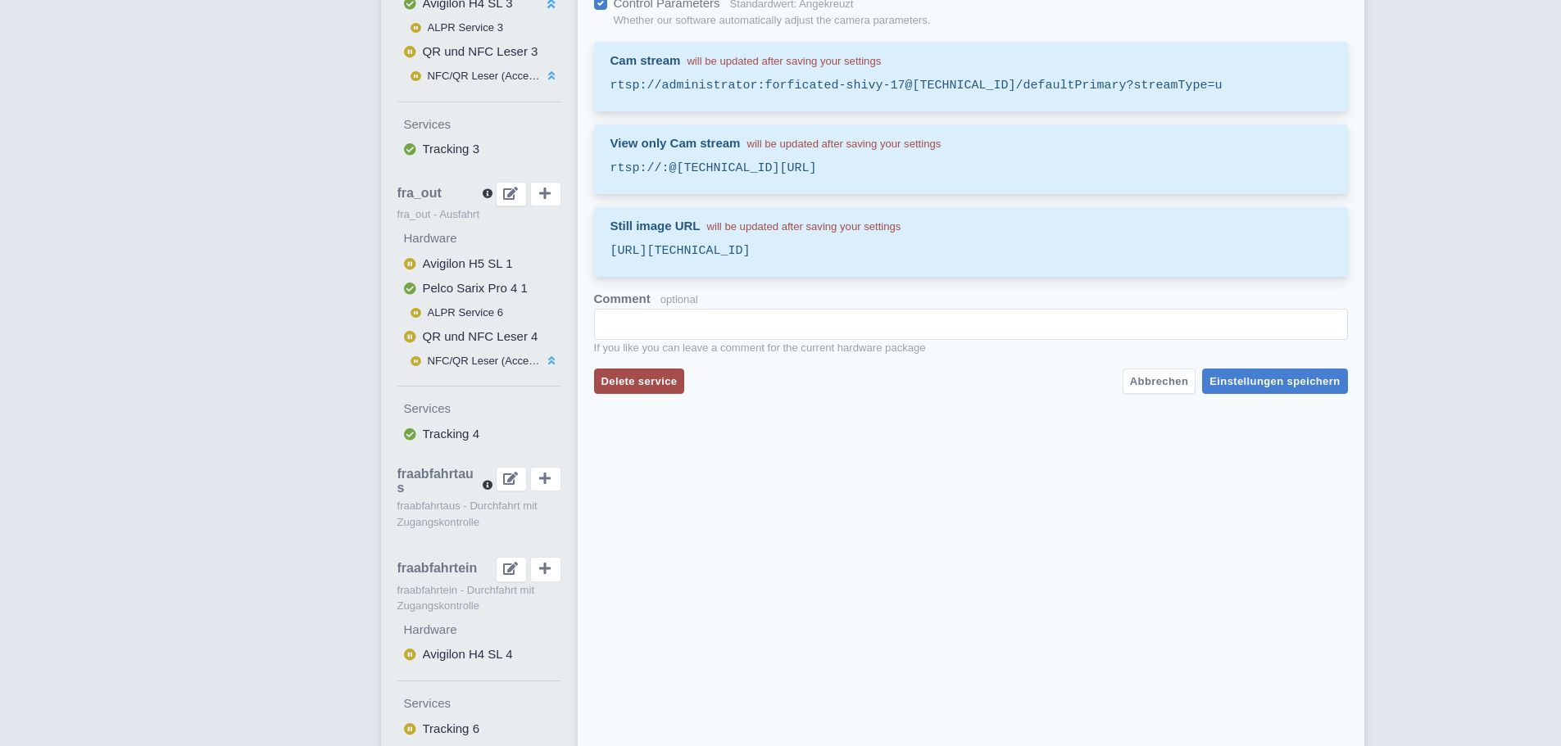
click at [907, 257] on samp "[URL][TECHNICAL_ID]" at bounding box center [970, 251] width 721 height 19
